Goal: Task Accomplishment & Management: Complete application form

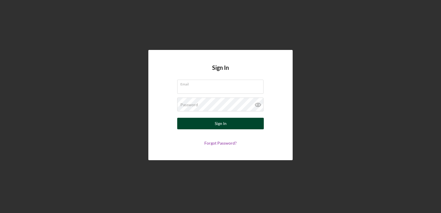
type input "[EMAIL_ADDRESS][DOMAIN_NAME]"
click at [235, 124] on button "Sign In" at bounding box center [220, 124] width 87 height 12
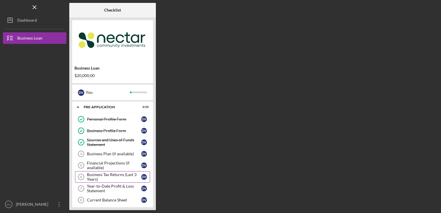
click at [127, 175] on div "Business Tax Returns (Last 3 Years)" at bounding box center [114, 176] width 54 height 9
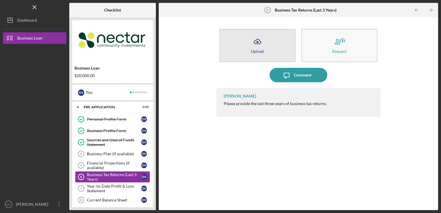
click at [269, 51] on button "Icon/Upload Upload" at bounding box center [258, 45] width 76 height 33
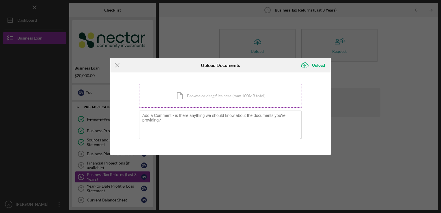
click at [241, 98] on div "Icon/Document Browse or drag files here (max 100MB total) Tap to choose files o…" at bounding box center [220, 96] width 163 height 24
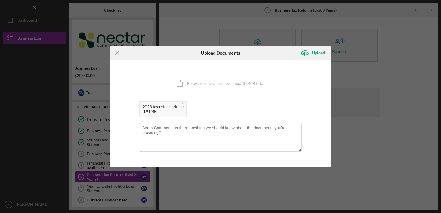
click at [189, 82] on div "Icon/Document Browse or drag files here (max 100MB total) Tap to choose files o…" at bounding box center [220, 84] width 163 height 24
click at [203, 83] on div "Icon/Document Browse or drag files here (max 100MB total) Tap to choose files o…" at bounding box center [220, 84] width 163 height 24
